Goal: Navigation & Orientation: Go to known website

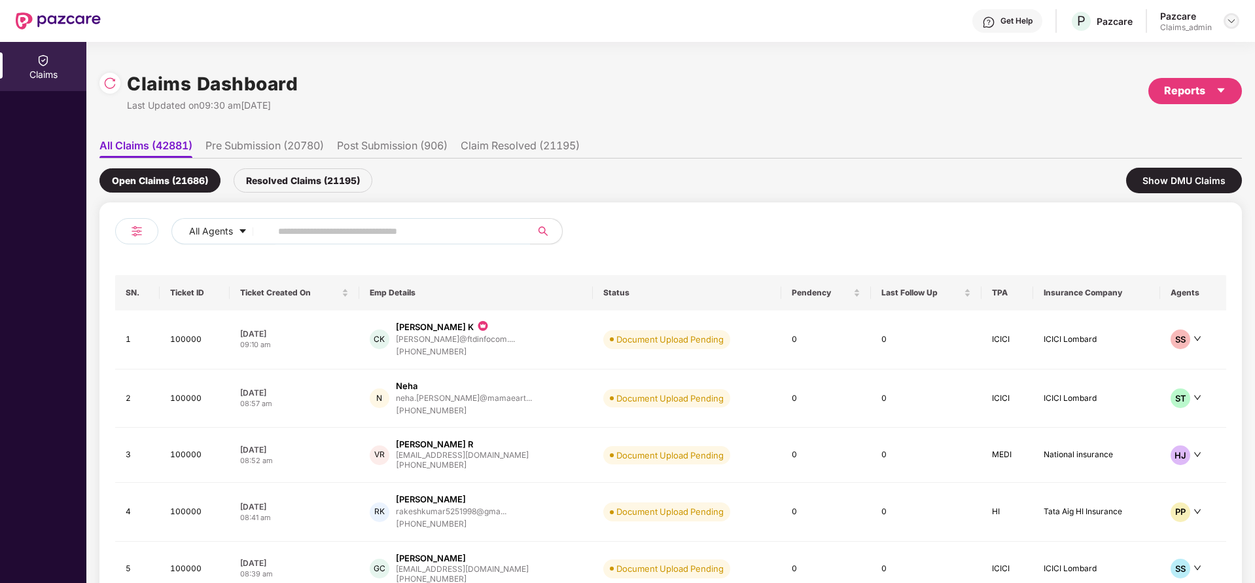
click at [1227, 16] on img at bounding box center [1232, 21] width 10 height 10
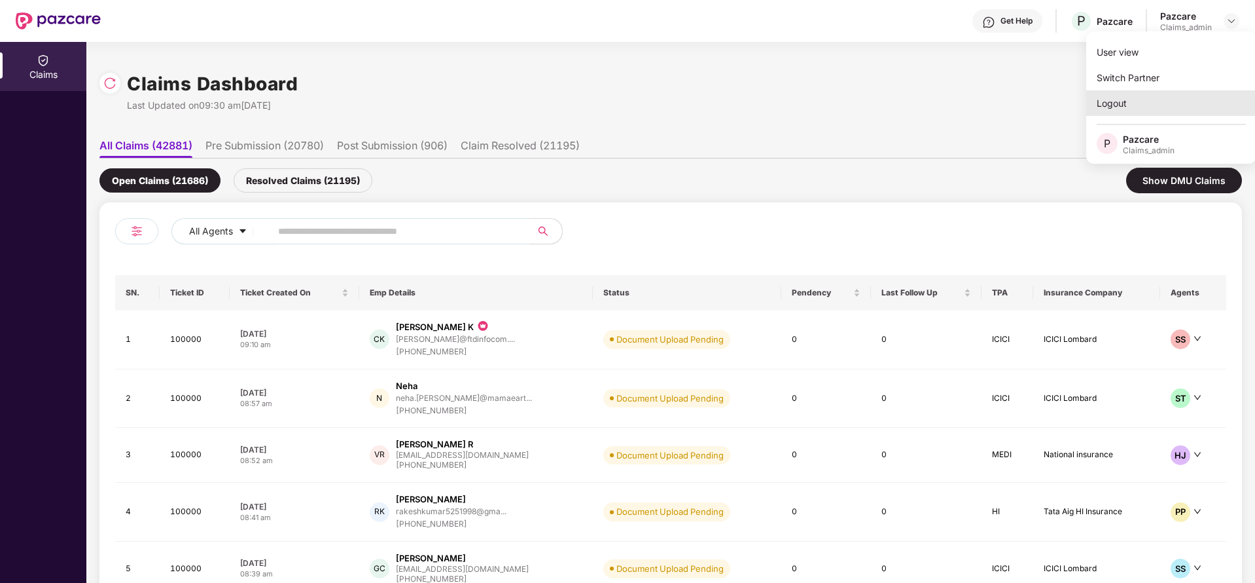
click at [1127, 103] on div "Logout" at bounding box center [1172, 103] width 170 height 26
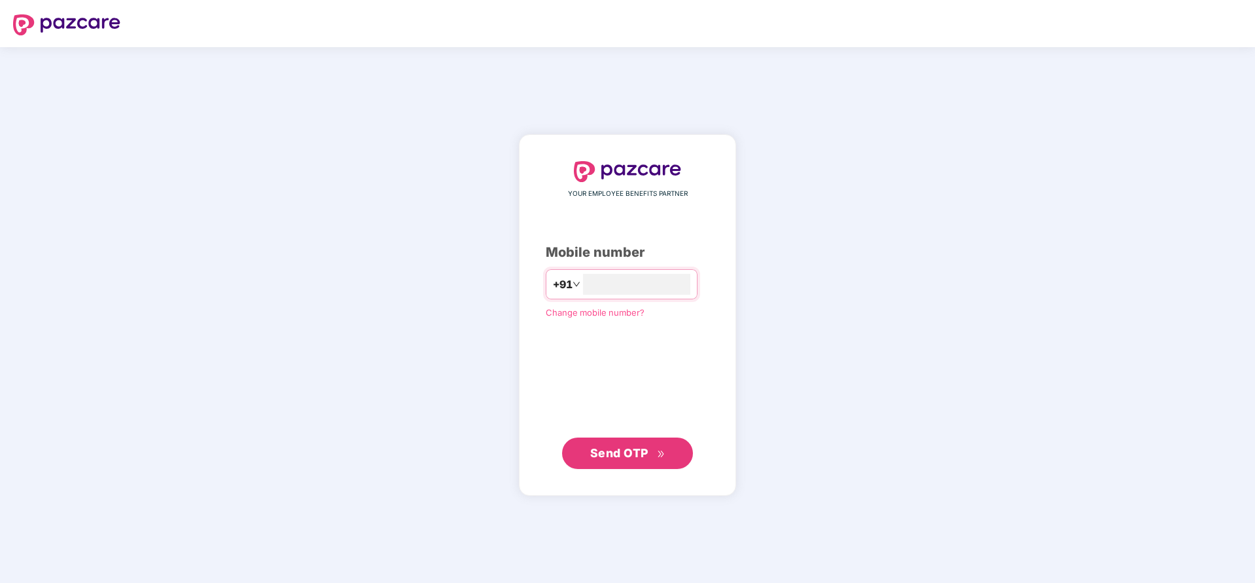
type input "**********"
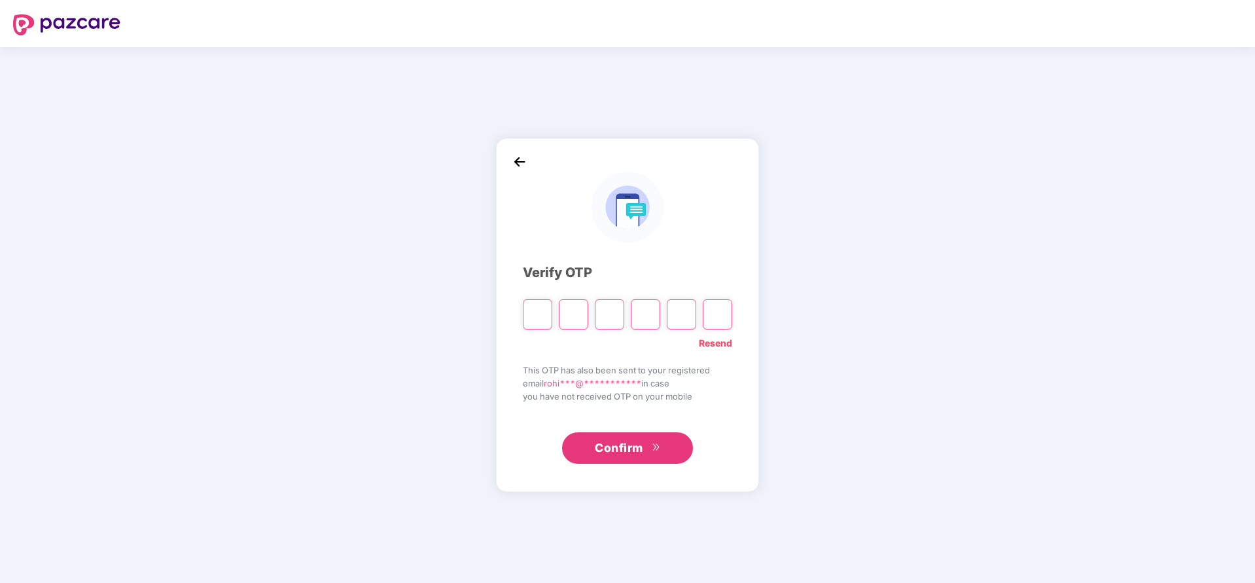
paste input "*"
type input "*"
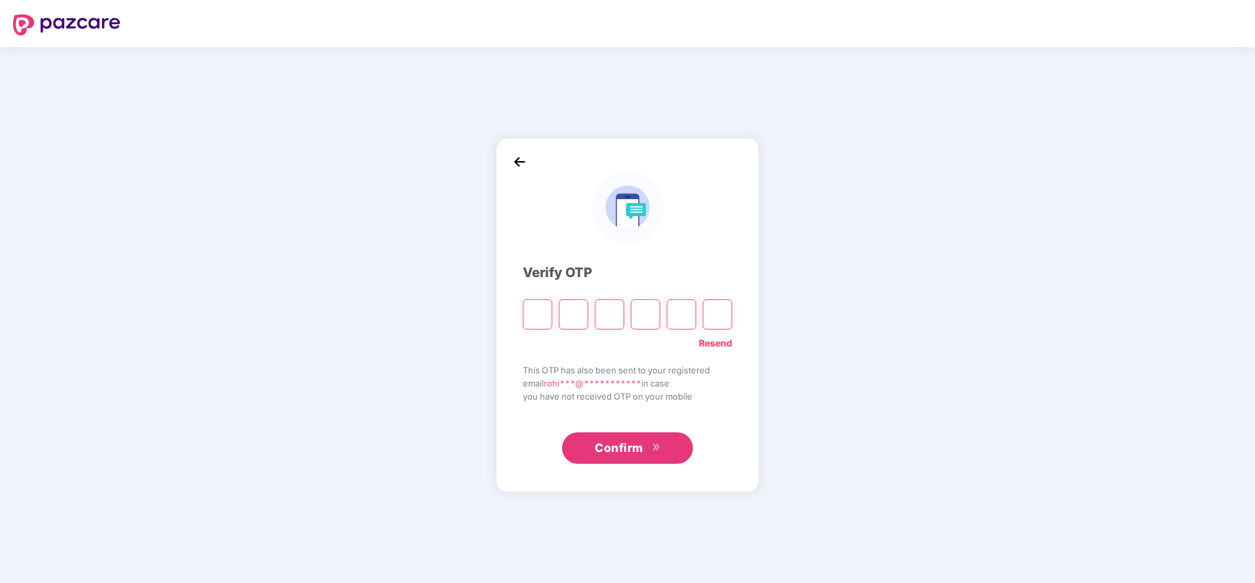
type input "*"
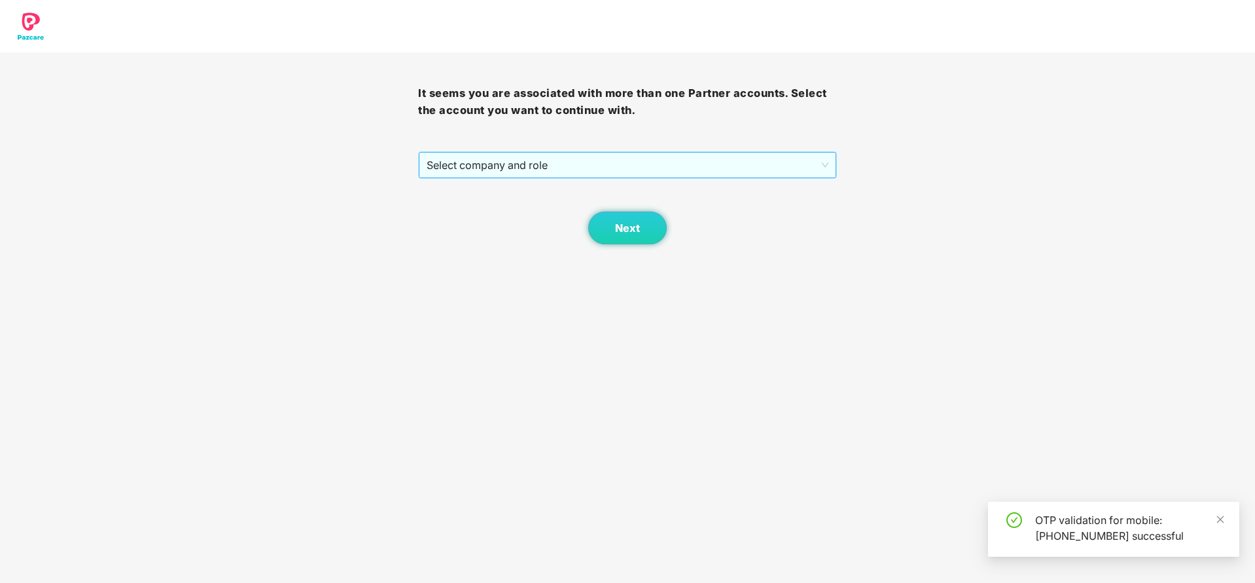
click at [710, 168] on span "Select company and role" at bounding box center [627, 165] width 401 height 25
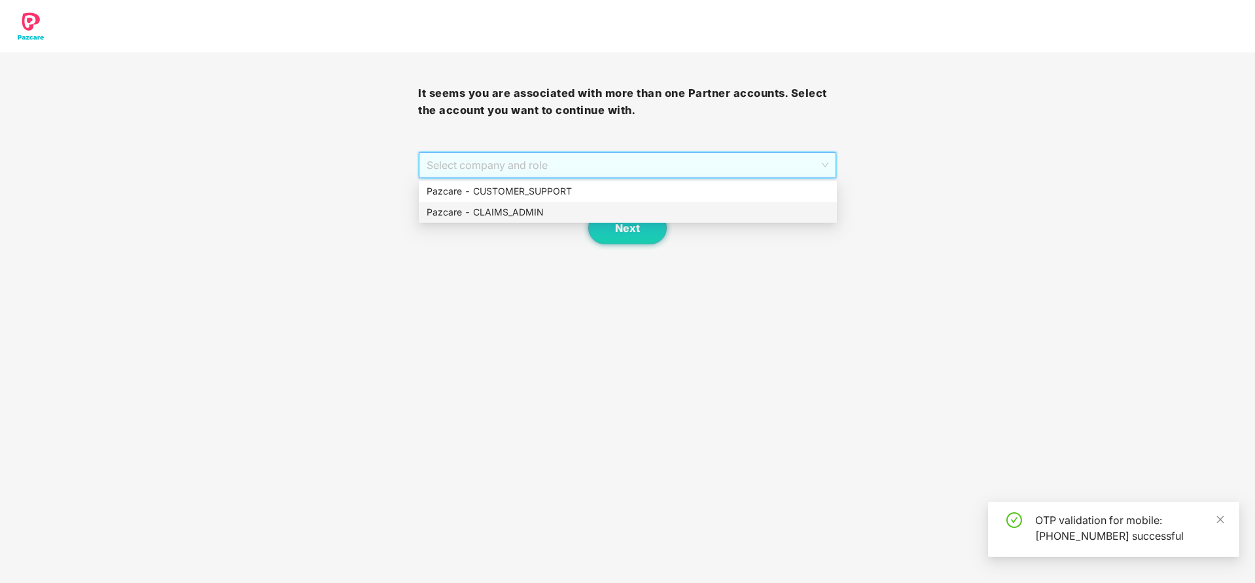
click at [532, 207] on div "Pazcare - CLAIMS_ADMIN" at bounding box center [628, 212] width 403 height 14
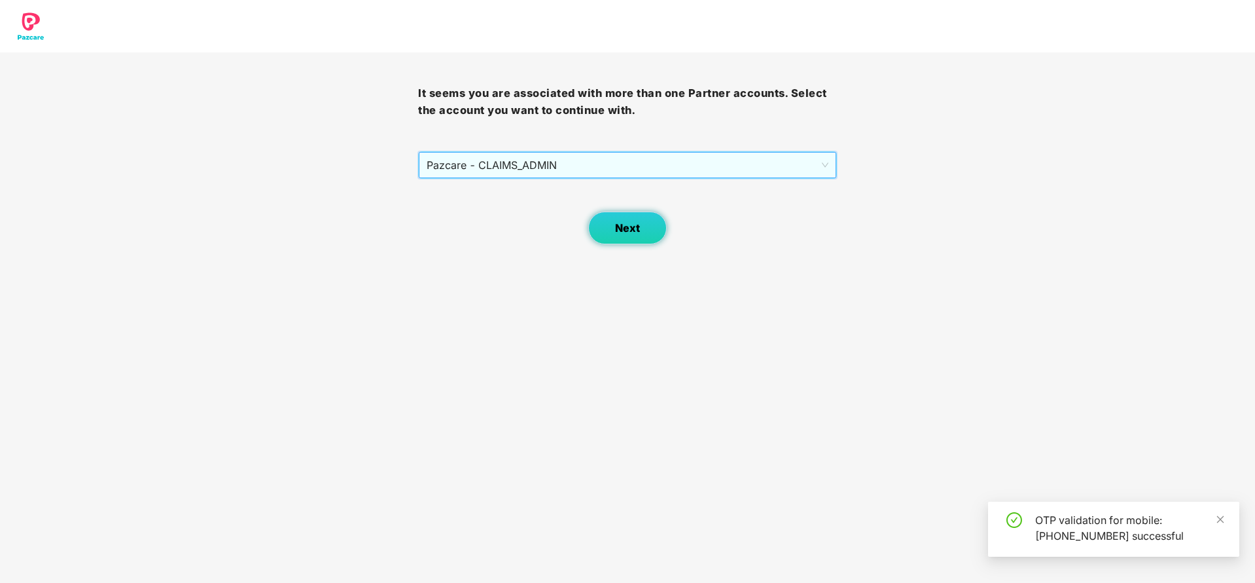
click at [625, 226] on span "Next" at bounding box center [627, 228] width 25 height 12
